Goal: Task Accomplishment & Management: Complete application form

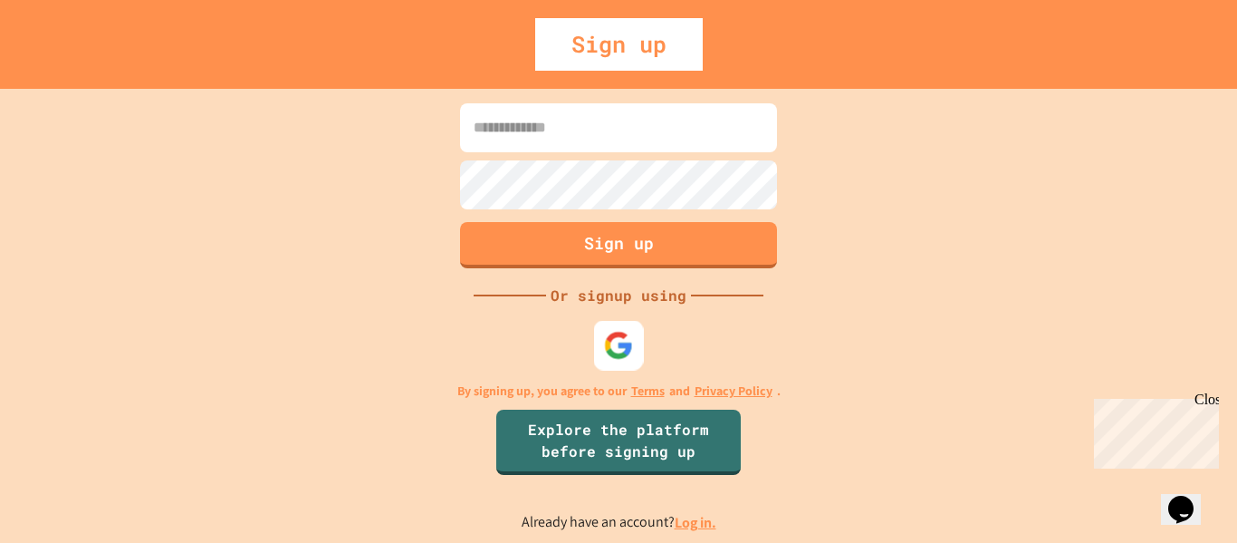
click at [628, 338] on img at bounding box center [619, 345] width 30 height 30
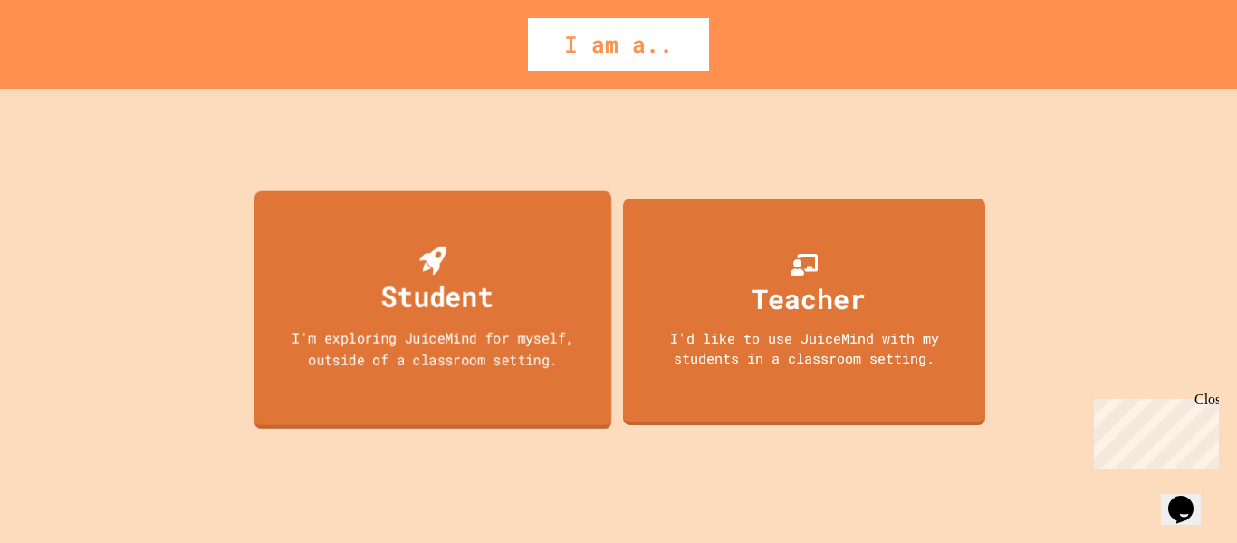
click at [481, 378] on div "Student I'm exploring JuiceMind for myself, outside of a classroom setting." at bounding box center [434, 309] width 358 height 238
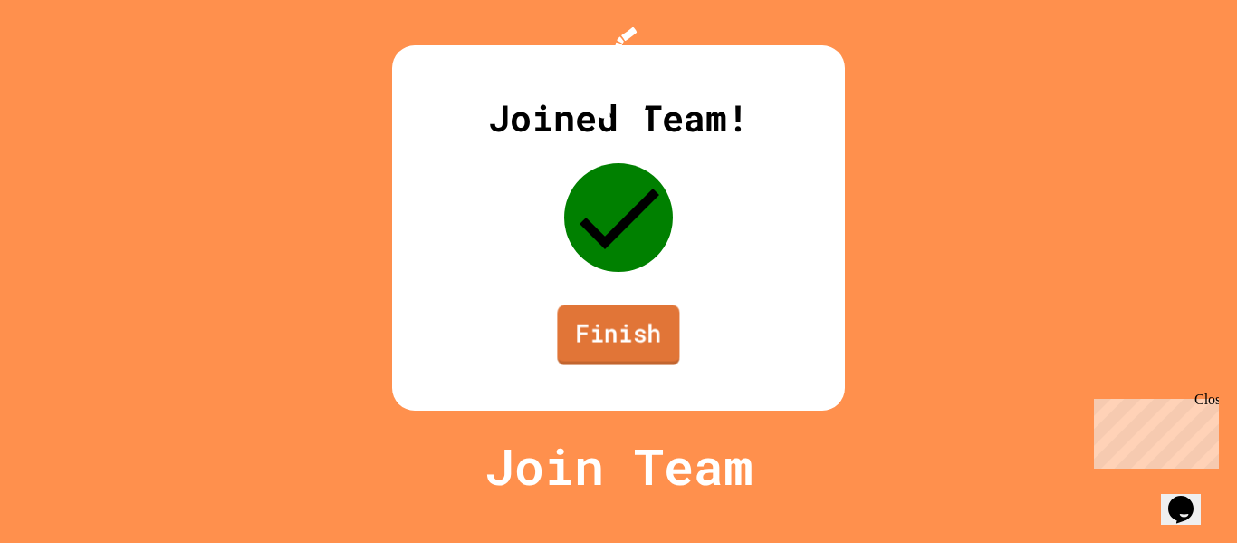
click at [643, 365] on link "Finish" at bounding box center [618, 335] width 122 height 60
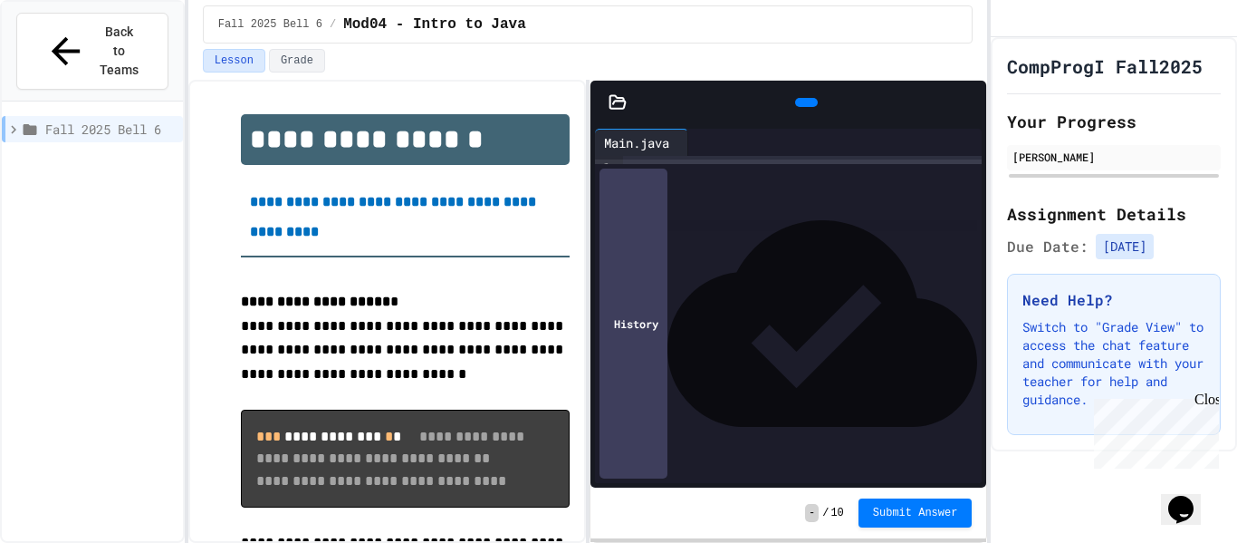
drag, startPoint x: 643, startPoint y: 376, endPoint x: 793, endPoint y: 42, distance: 366.5
click at [793, 42] on div "**********" at bounding box center [588, 271] width 800 height 543
click at [840, 15] on div "Fall 2025 Bell 6 / Mod04 - Intro to Java" at bounding box center [588, 24] width 771 height 38
click at [944, 514] on span "Submit Answer" at bounding box center [915, 512] width 85 height 14
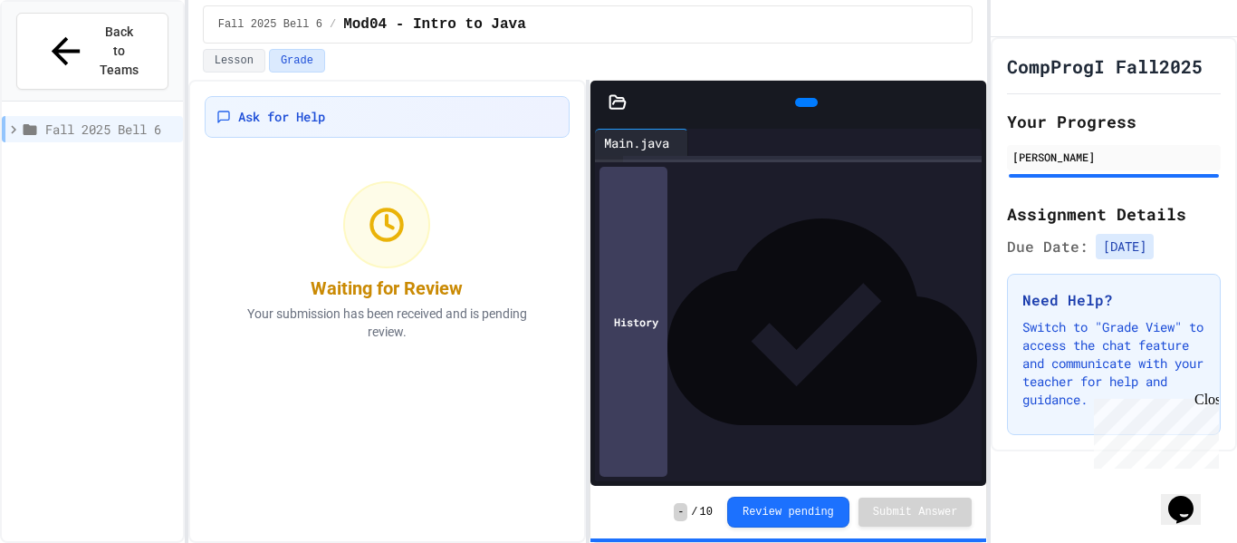
click at [345, 211] on div at bounding box center [386, 224] width 87 height 87
click at [380, 226] on icon at bounding box center [387, 225] width 36 height 36
click at [771, 253] on div "**********" at bounding box center [803, 204] width 360 height 97
click at [1209, 404] on div "Close" at bounding box center [1206, 402] width 23 height 23
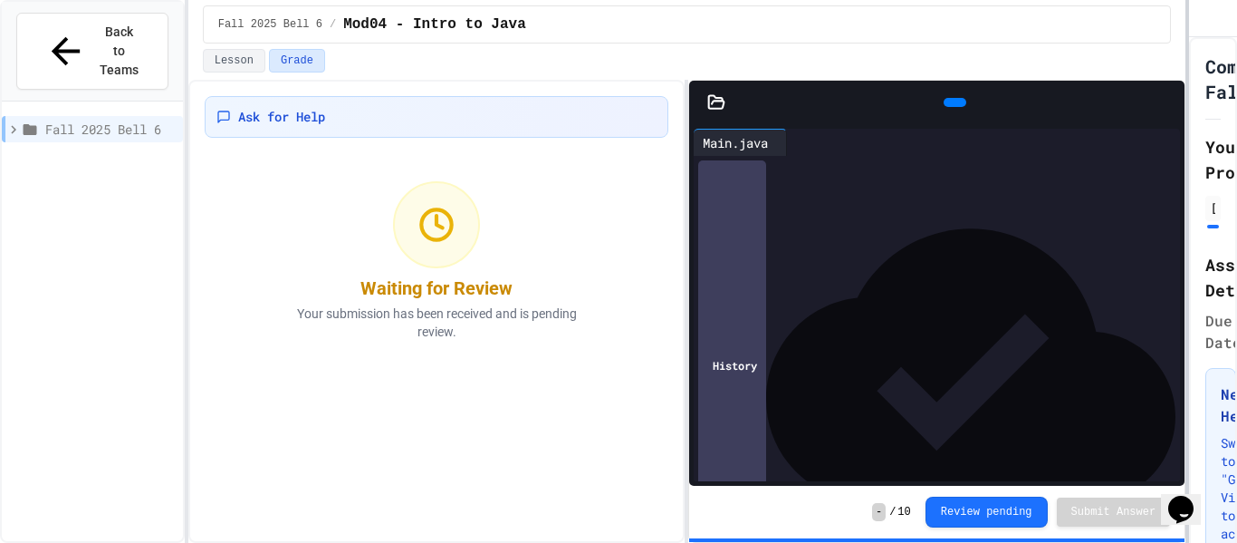
click at [1187, 295] on div at bounding box center [1188, 271] width 4 height 543
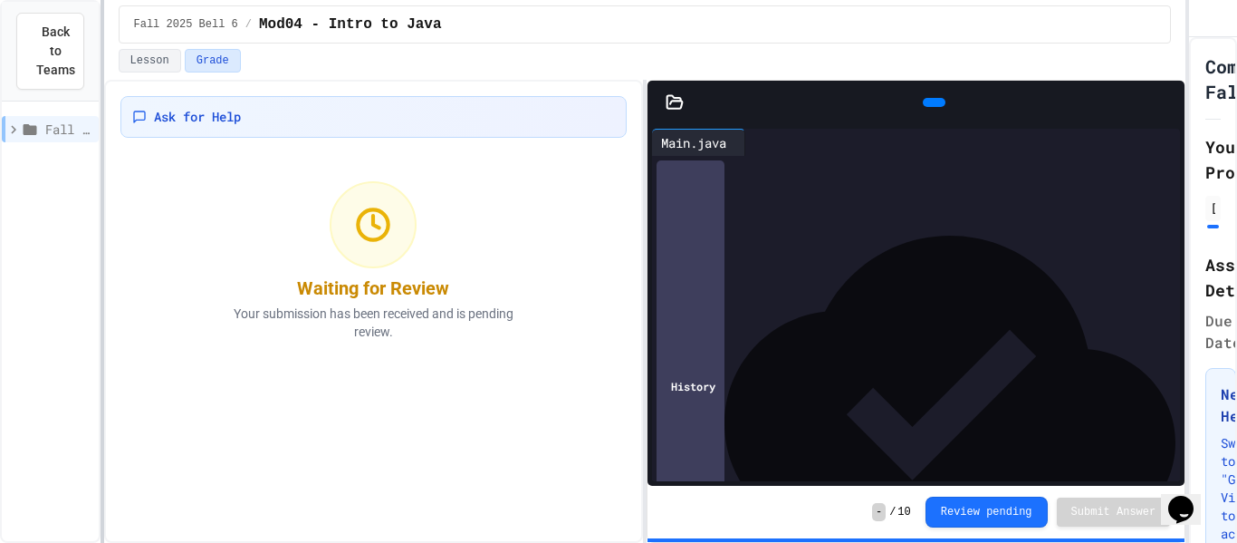
click at [101, 201] on div at bounding box center [103, 271] width 4 height 543
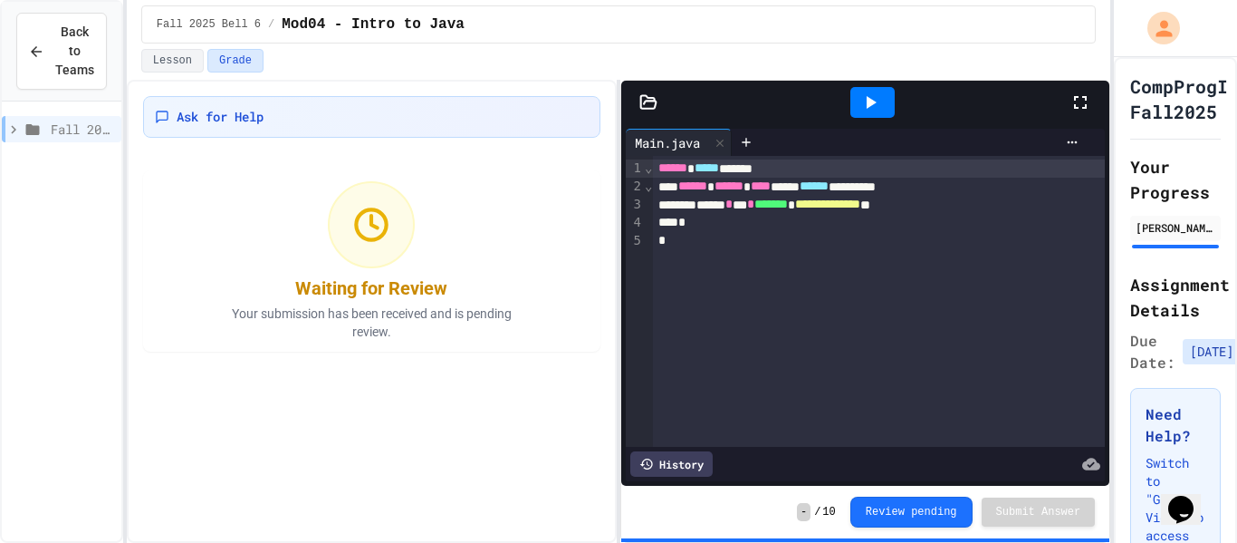
click at [866, 276] on div "**********" at bounding box center [879, 301] width 452 height 291
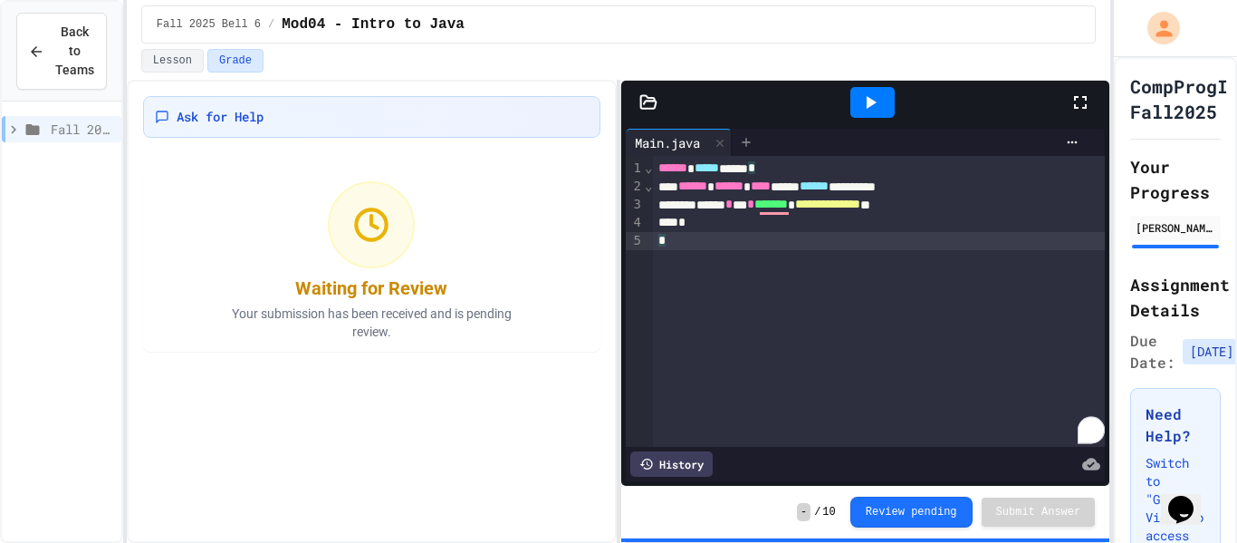
click at [748, 141] on icon at bounding box center [746, 142] width 14 height 14
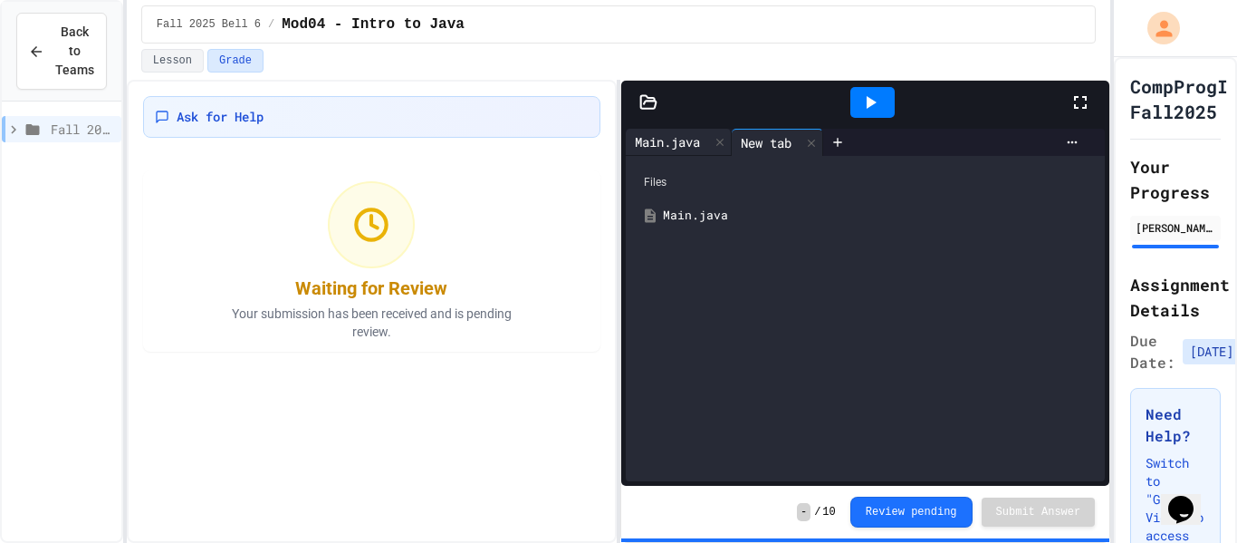
click at [692, 145] on div "Main.java" at bounding box center [667, 141] width 83 height 19
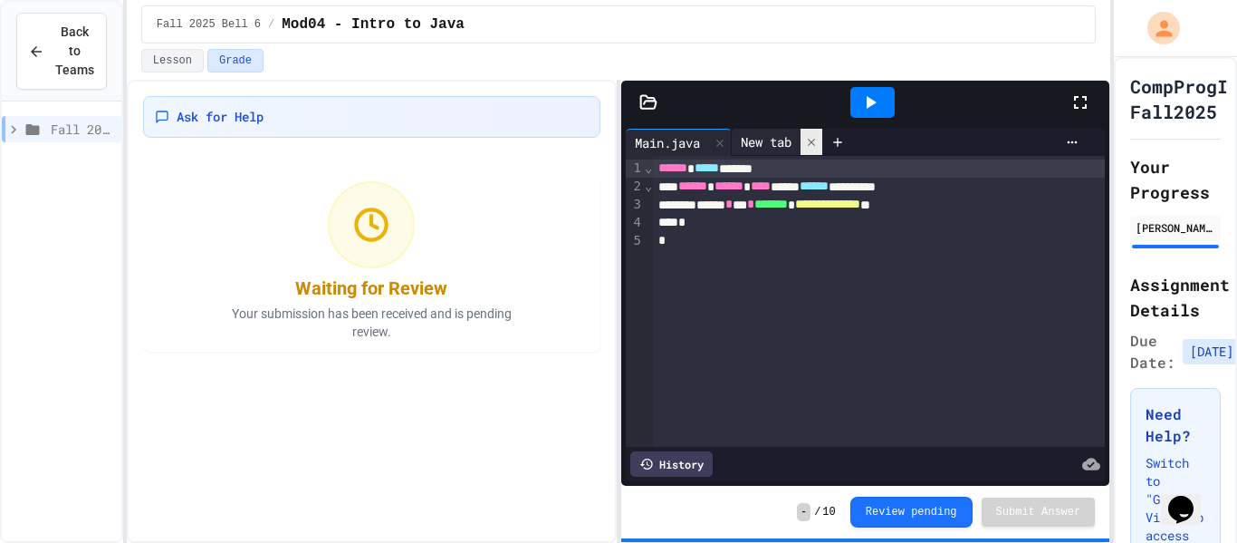
click at [818, 137] on icon at bounding box center [811, 142] width 13 height 13
click at [890, 518] on button "Review pending" at bounding box center [912, 510] width 122 height 31
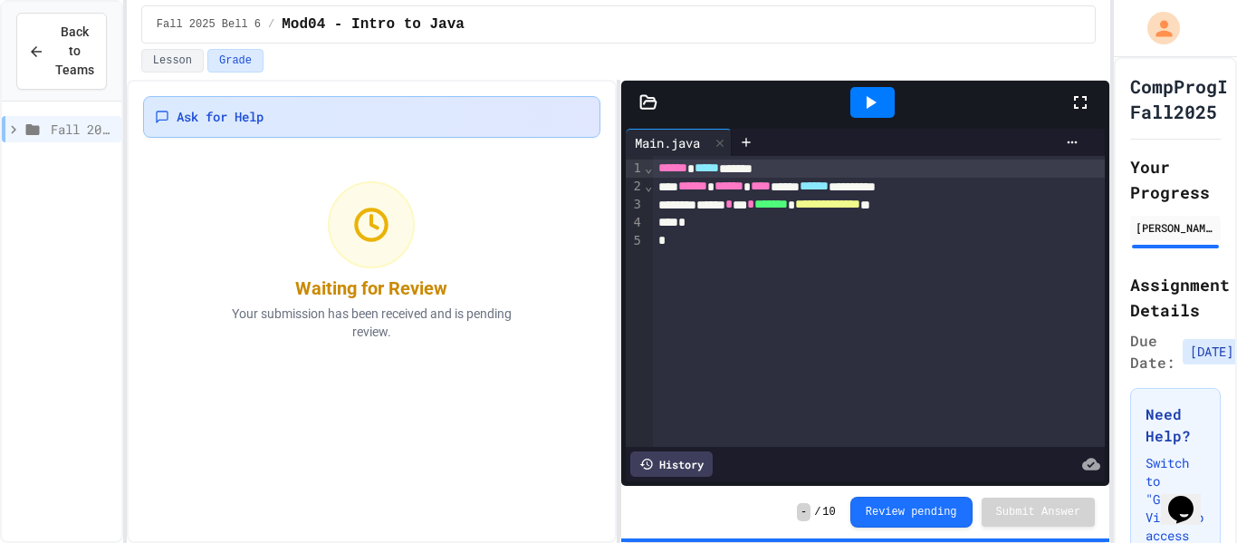
click at [217, 127] on div "Ask for Help" at bounding box center [371, 117] width 457 height 42
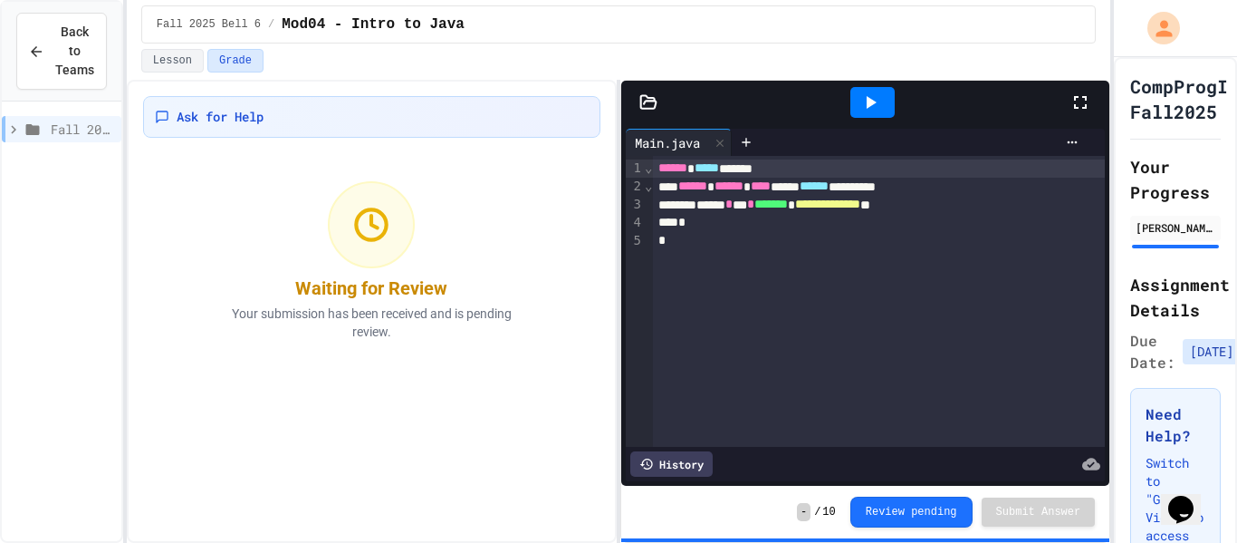
click at [648, 307] on div "› ⌄ ⌄" at bounding box center [648, 301] width 9 height 291
click at [742, 243] on div "*" at bounding box center [879, 241] width 452 height 18
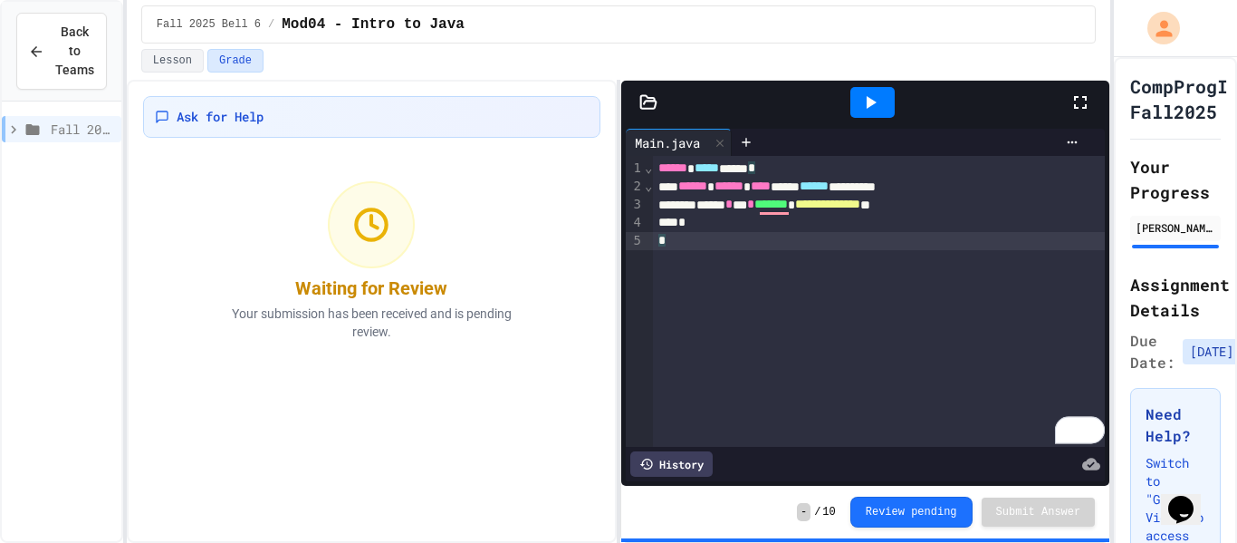
click at [566, 284] on div "Waiting for Review Your submission has been received and is pending review." at bounding box center [371, 260] width 457 height 181
click at [1149, 33] on div "My Account" at bounding box center [1165, 27] width 39 height 39
